Goal: Transaction & Acquisition: Book appointment/travel/reservation

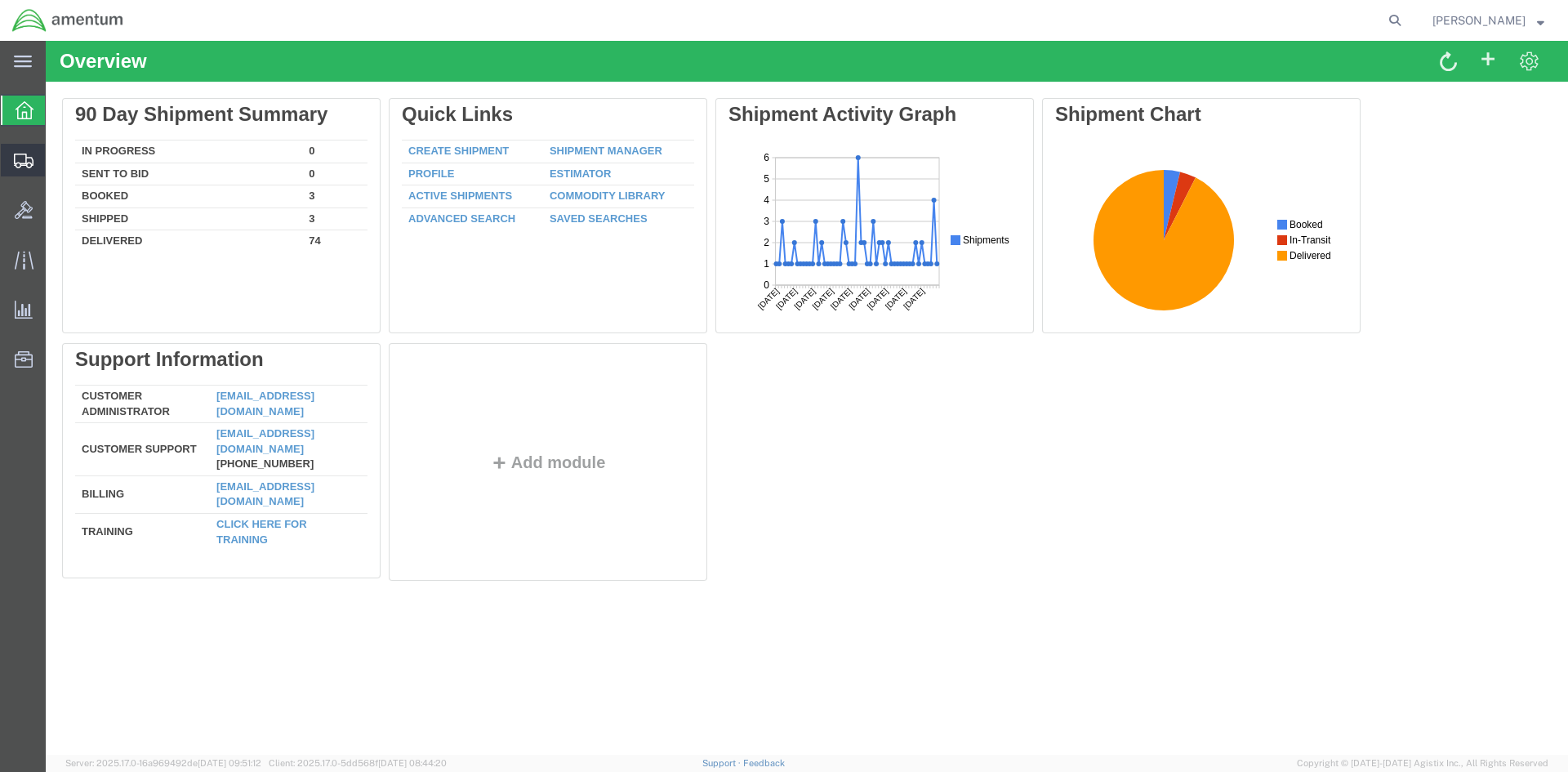
click at [18, 162] on icon at bounding box center [24, 161] width 19 height 15
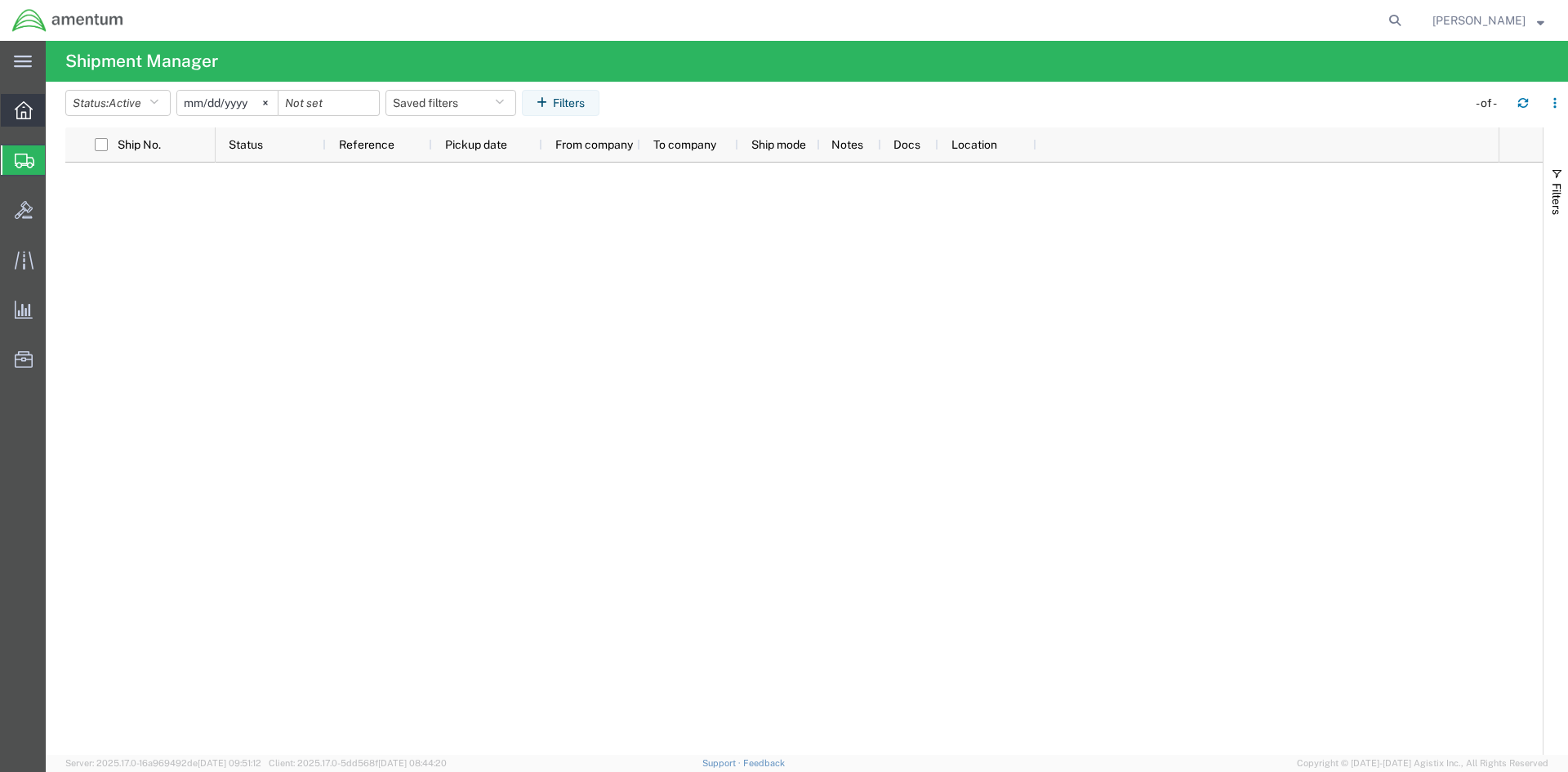
click at [15, 115] on icon at bounding box center [24, 110] width 18 height 18
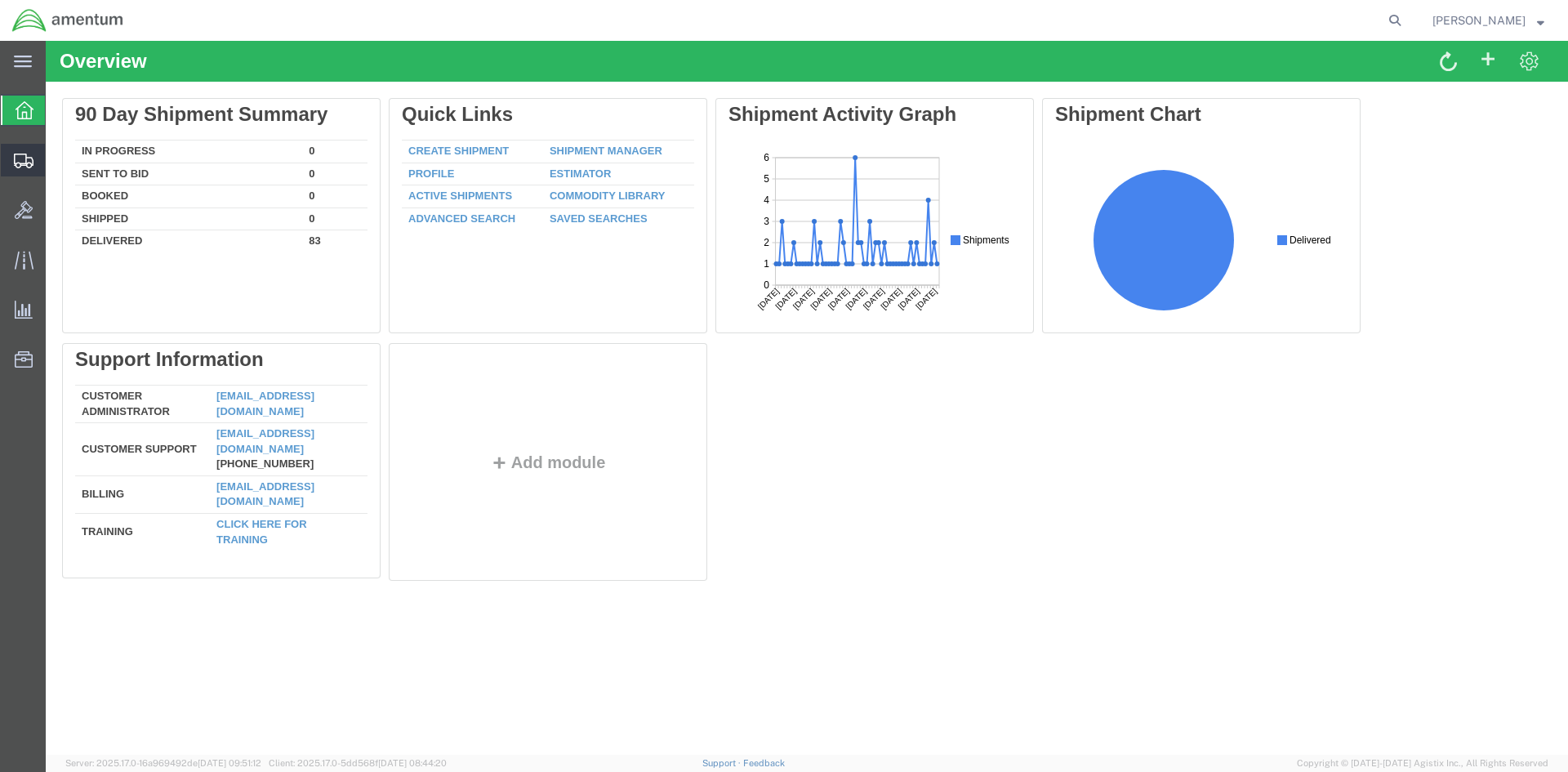
click at [12, 159] on div at bounding box center [24, 160] width 45 height 32
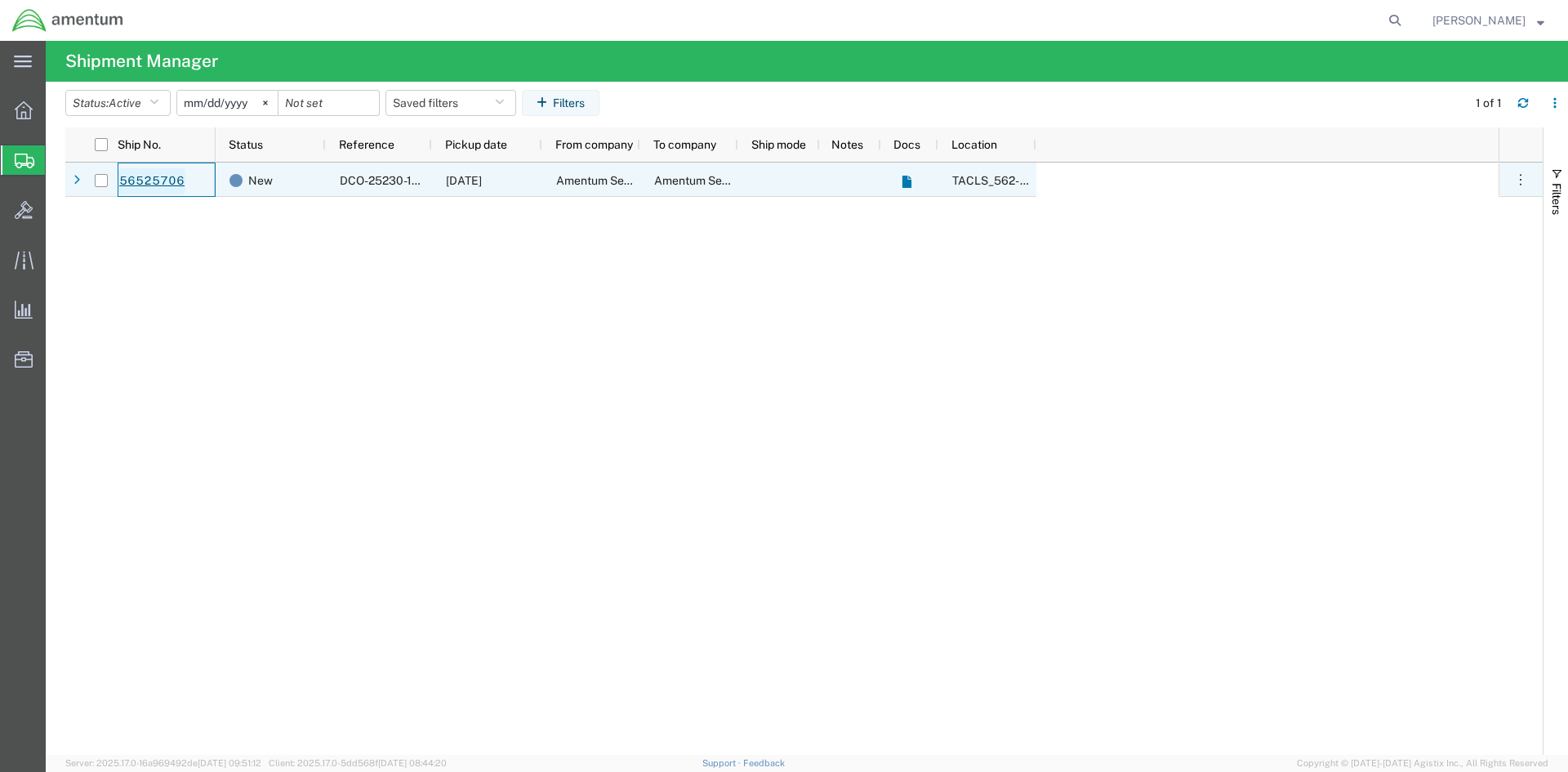
click at [151, 177] on link "56525706" at bounding box center [152, 182] width 67 height 26
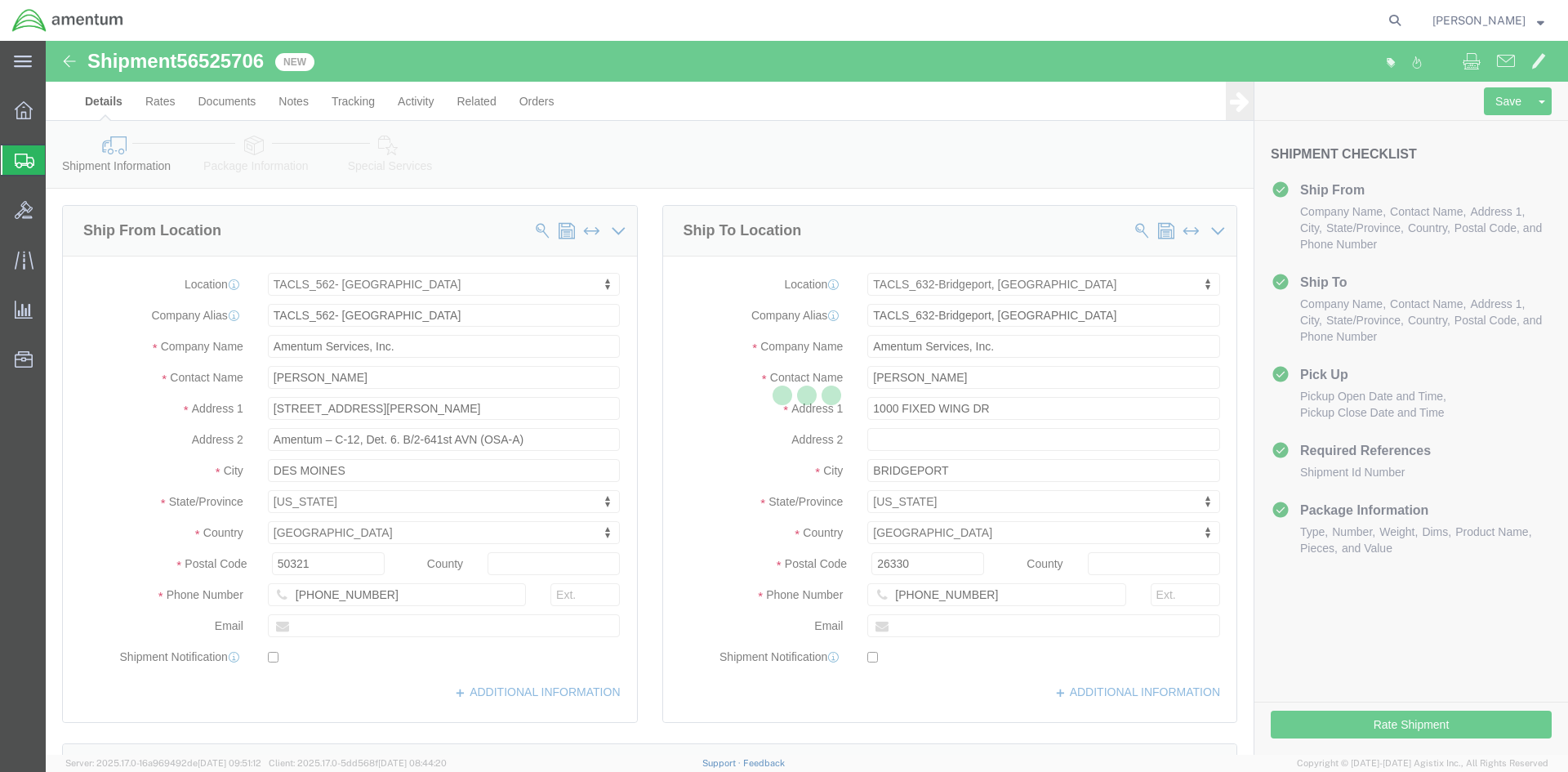
select select "42699"
select select "42717"
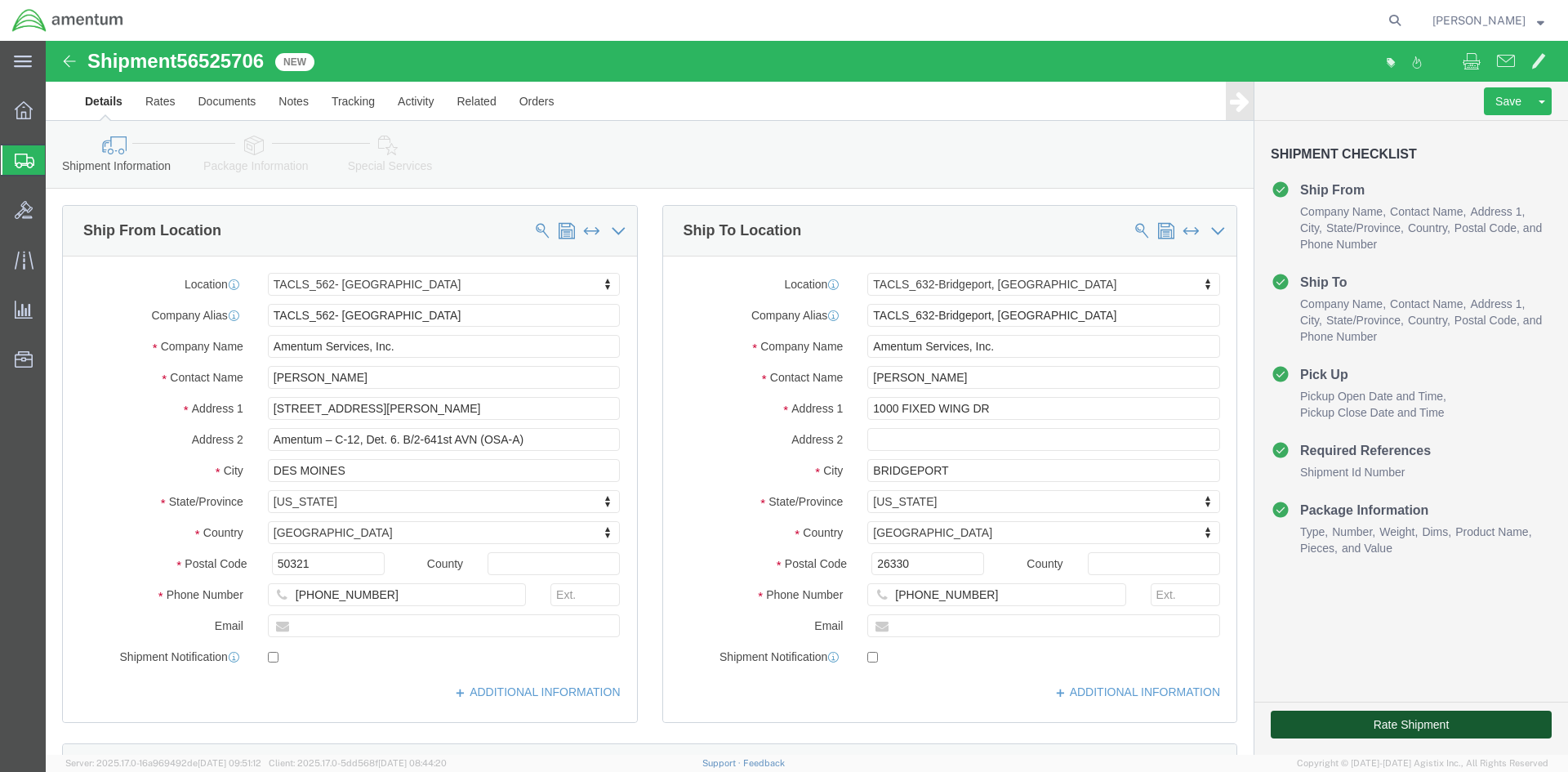
click button "Rate Shipment"
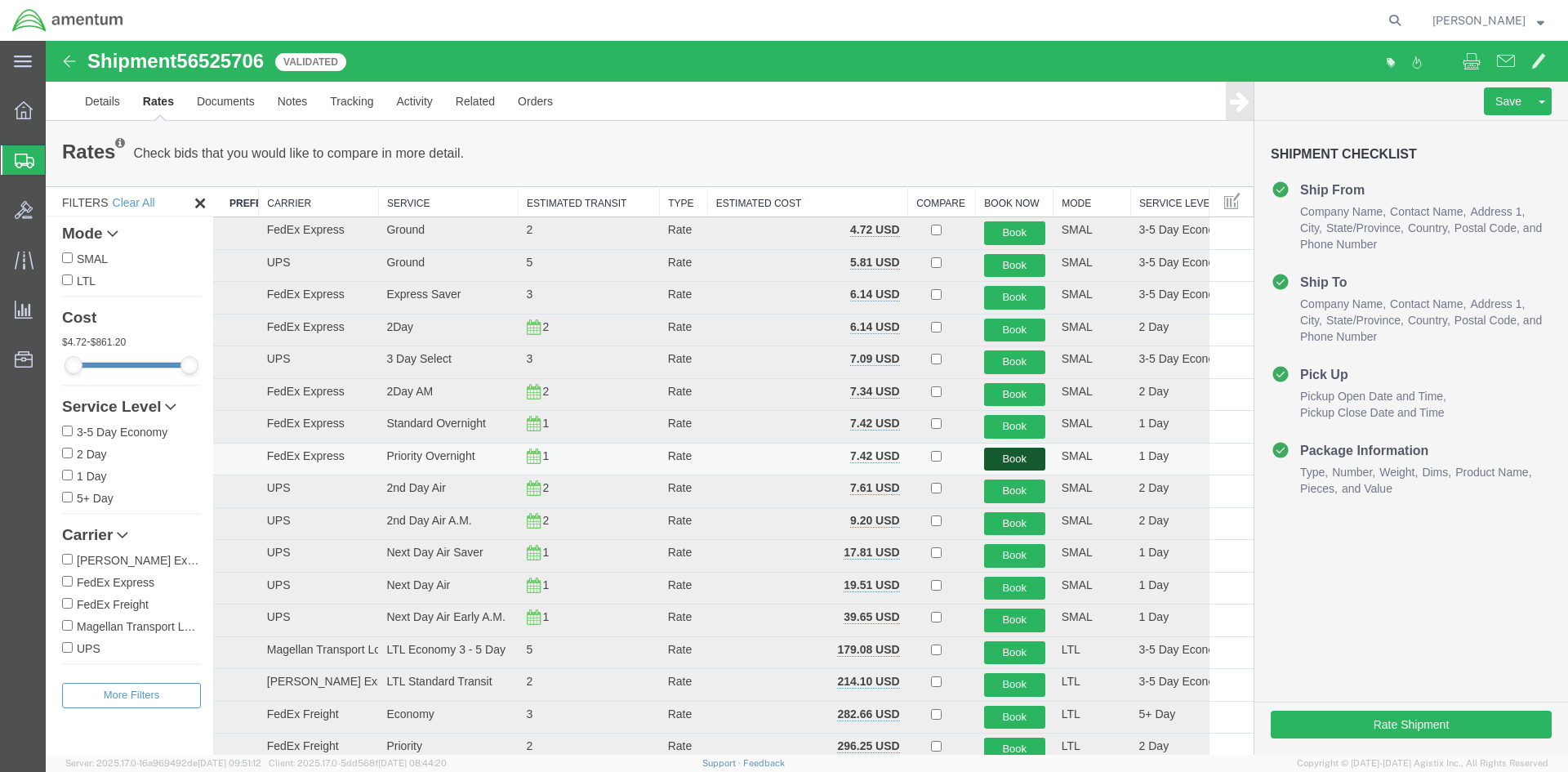
click at [1021, 459] on button "Book" at bounding box center [1014, 459] width 61 height 24
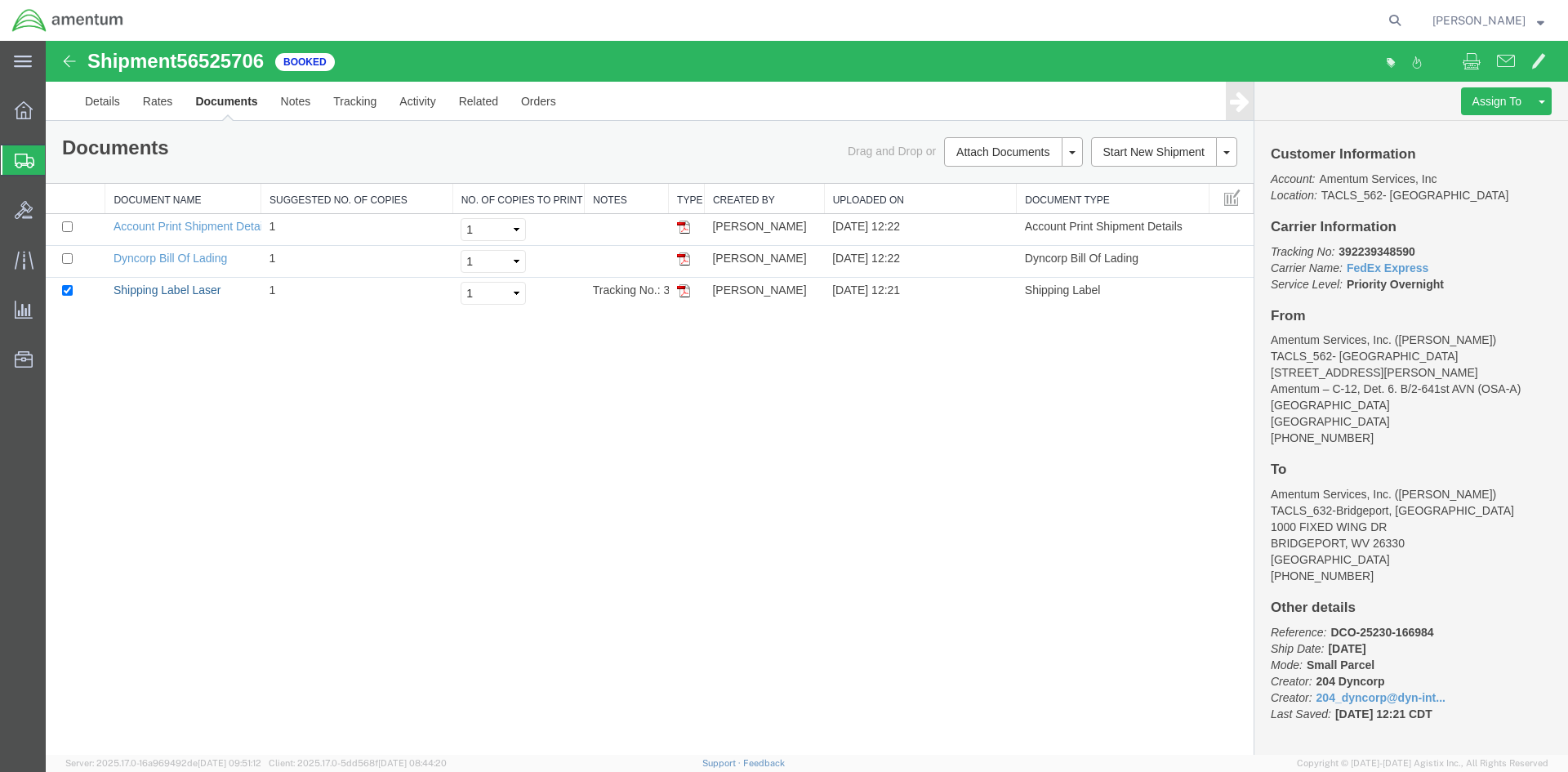
drag, startPoint x: 138, startPoint y: 294, endPoint x: 521, endPoint y: 461, distance: 417.8
click at [138, 294] on link "Shipping Label Laser" at bounding box center [168, 290] width 108 height 13
